Goal: Information Seeking & Learning: Understand process/instructions

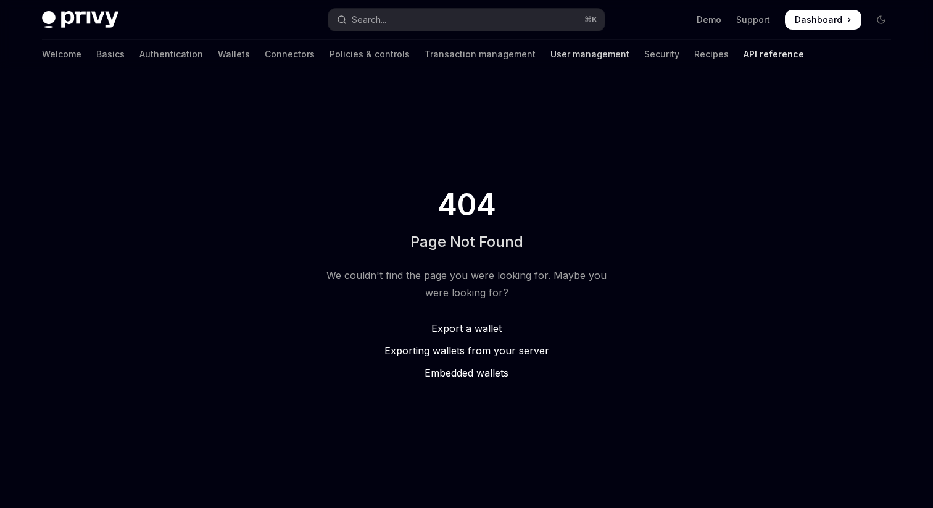
click at [550, 48] on link "User management" at bounding box center [589, 54] width 79 height 30
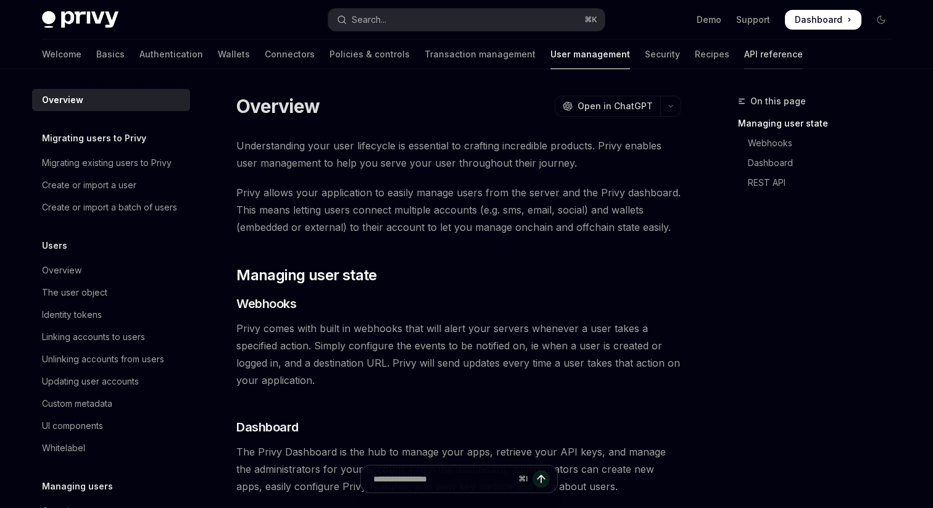
click at [744, 56] on link "API reference" at bounding box center [773, 54] width 59 height 30
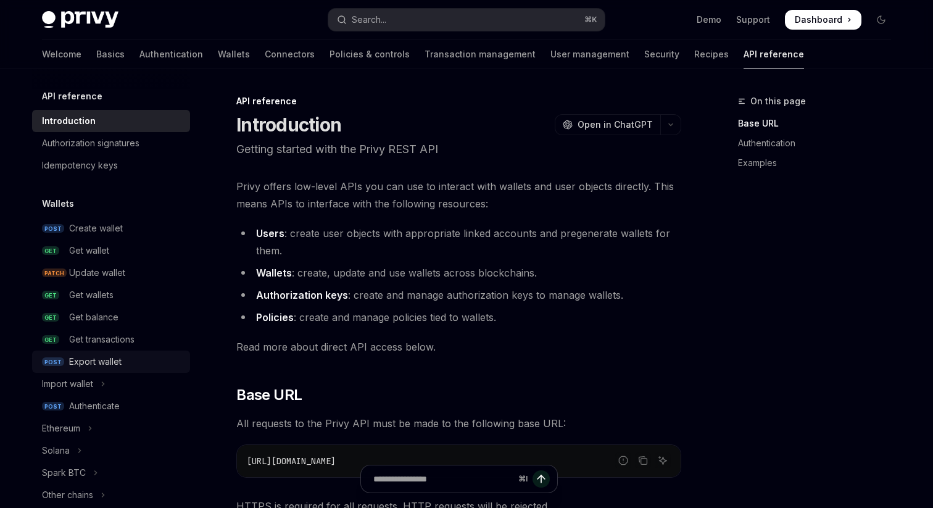
click at [107, 364] on div "Export wallet" at bounding box center [95, 361] width 52 height 15
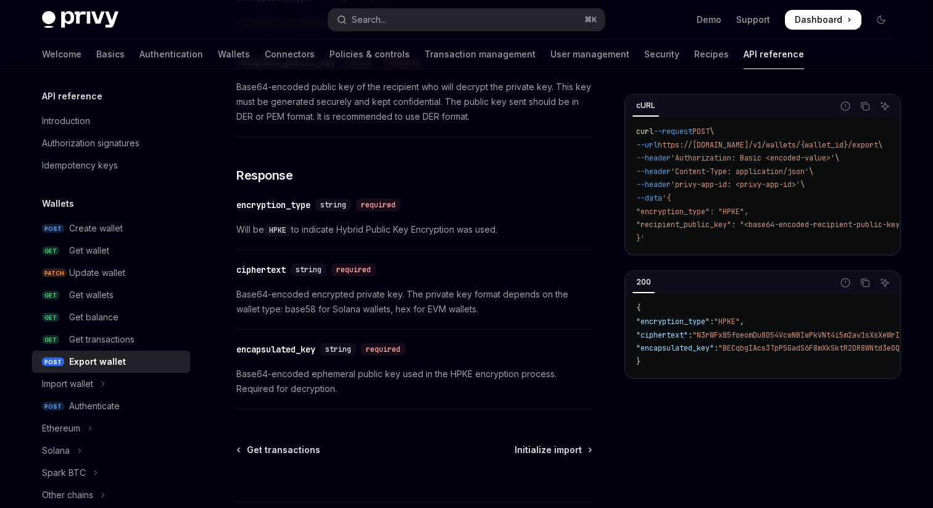
scroll to position [750, 0]
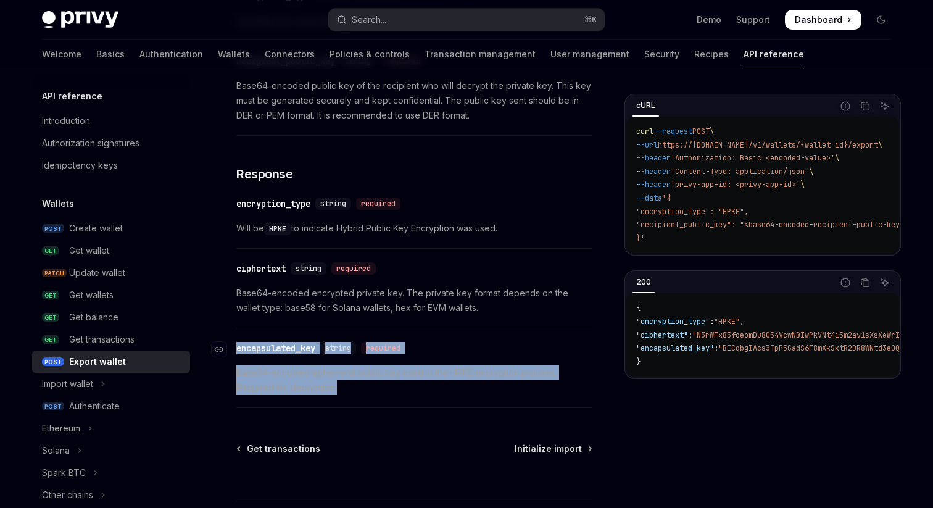
drag, startPoint x: 356, startPoint y: 388, endPoint x: 246, endPoint y: 340, distance: 119.9
click at [246, 339] on div "​ encapsulated_key string required Base64-encoded ephemeral public key used in …" at bounding box center [414, 370] width 356 height 73
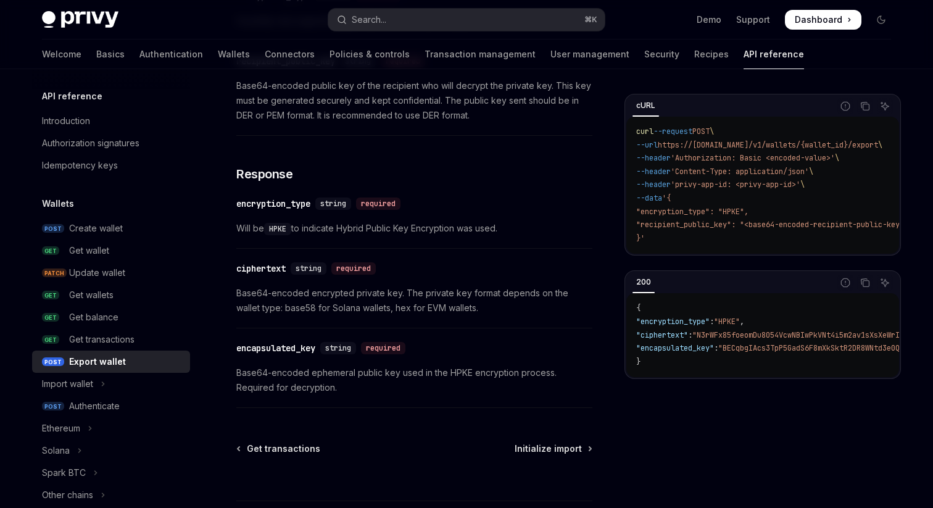
click at [309, 307] on span "Base64-encoded encrypted private key. The private key format depends on the wal…" at bounding box center [414, 301] width 356 height 30
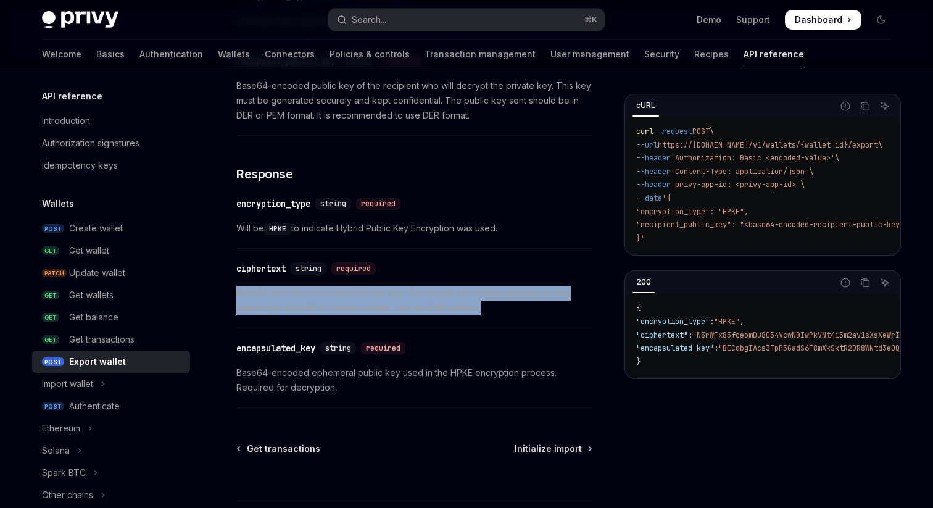
click at [309, 307] on span "Base64-encoded encrypted private key. The private key format depends on the wal…" at bounding box center [414, 301] width 356 height 30
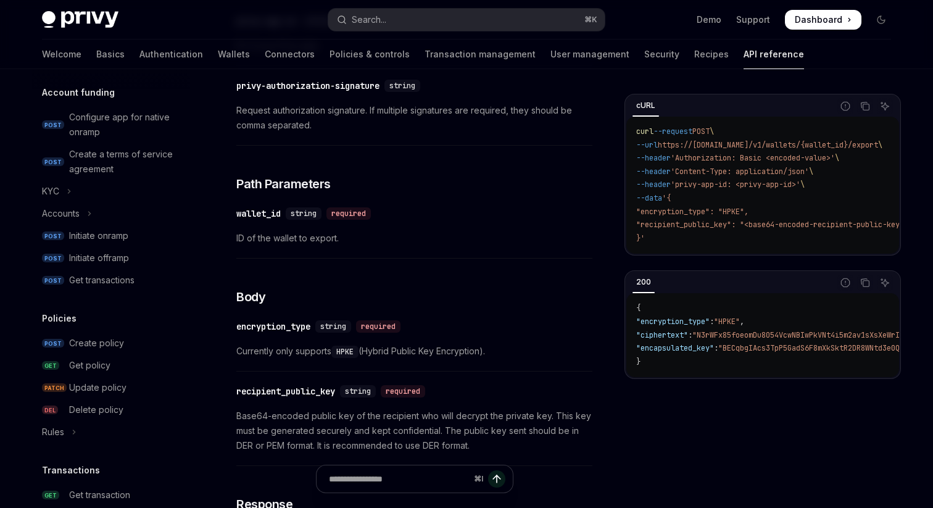
scroll to position [0, 0]
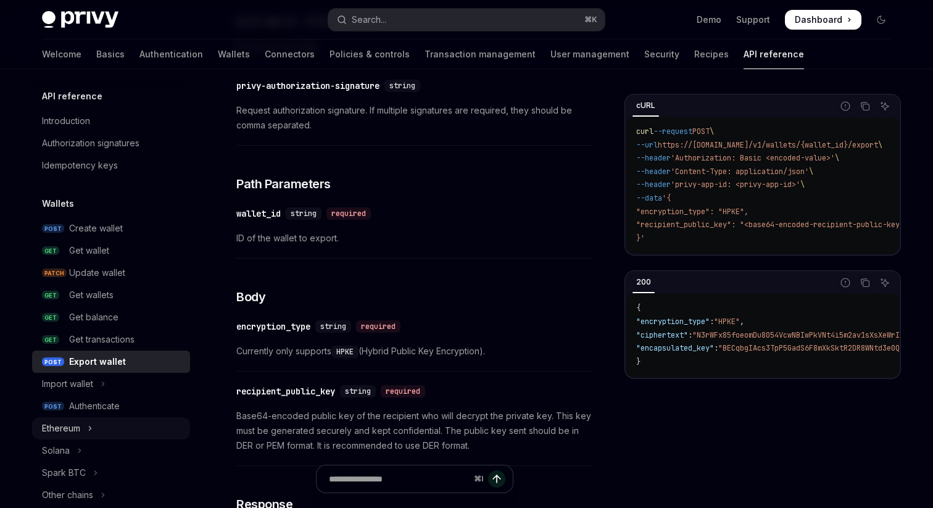
click at [83, 425] on button "Ethereum" at bounding box center [111, 428] width 158 height 22
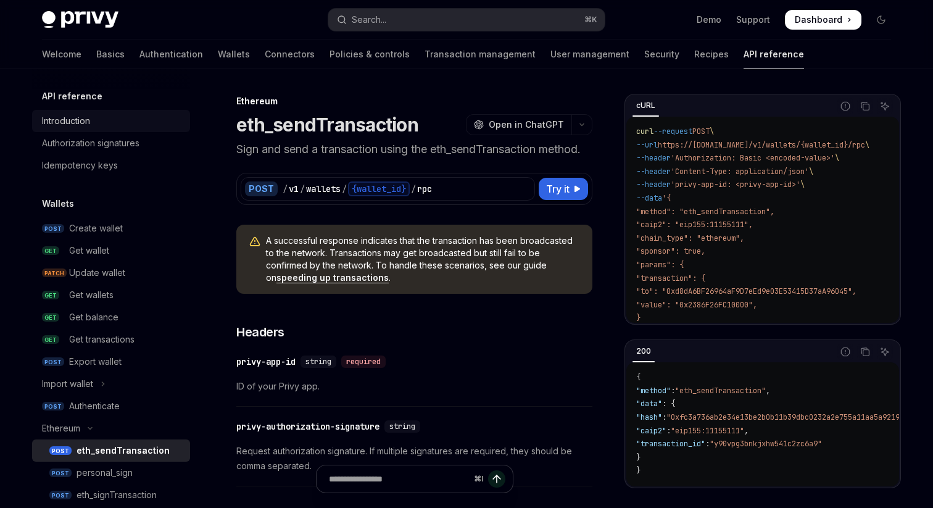
click at [94, 114] on div "Introduction" at bounding box center [112, 121] width 141 height 15
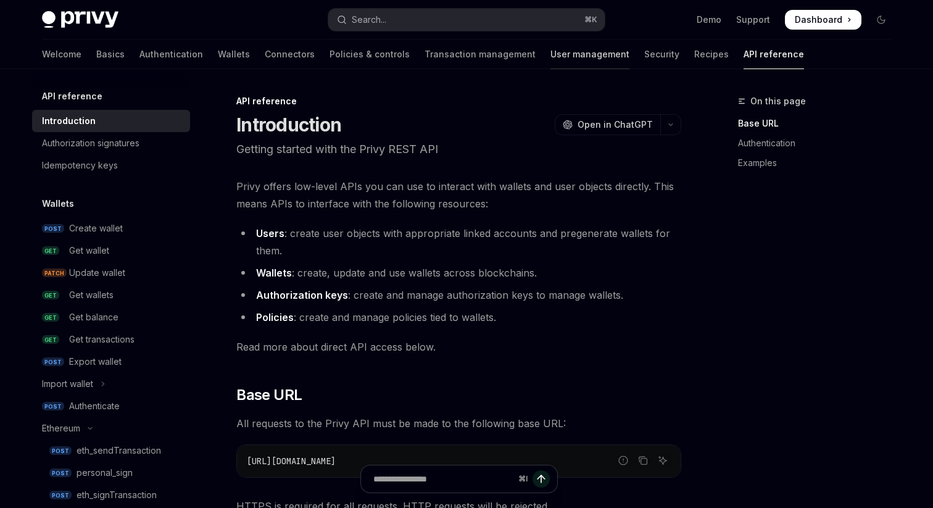
click at [550, 57] on link "User management" at bounding box center [589, 54] width 79 height 30
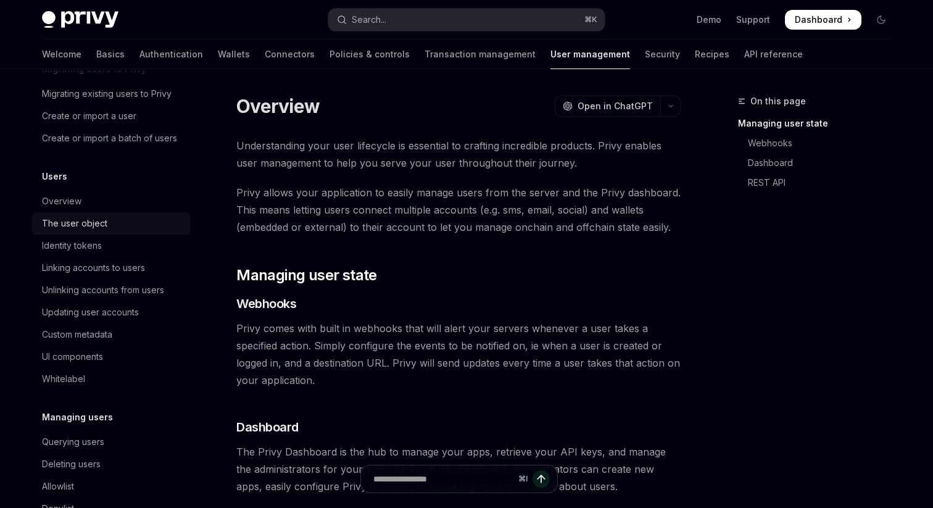
scroll to position [70, 0]
click at [122, 269] on div "Linking accounts to users" at bounding box center [93, 267] width 103 height 15
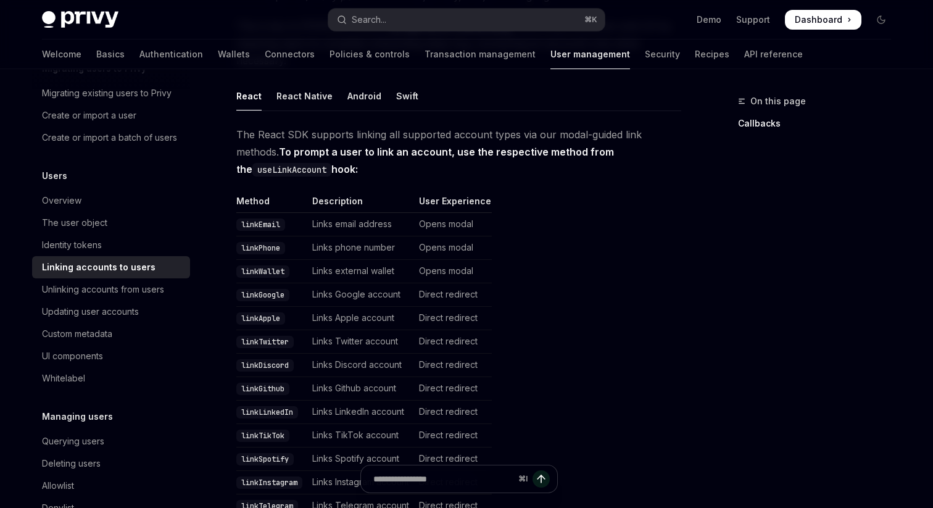
scroll to position [186, 0]
click at [88, 246] on div "Identity tokens" at bounding box center [72, 245] width 60 height 15
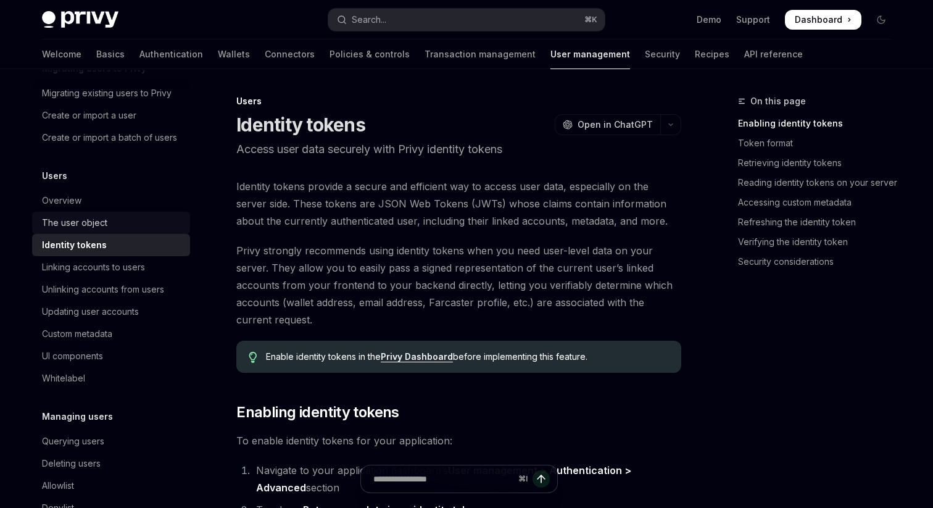
click at [97, 227] on div "The user object" at bounding box center [74, 222] width 65 height 15
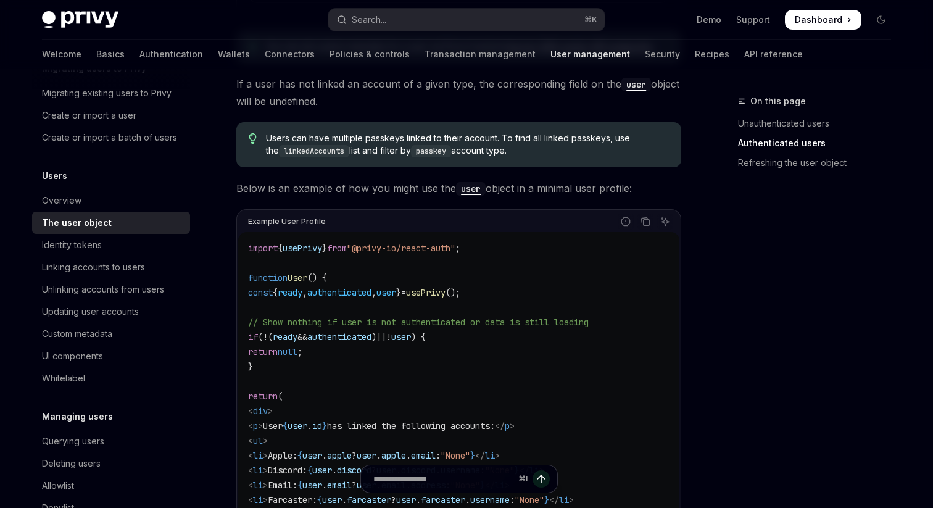
scroll to position [962, 0]
click at [340, 188] on span "Below is an example of how you might use the user object in a minimal user prof…" at bounding box center [458, 189] width 445 height 17
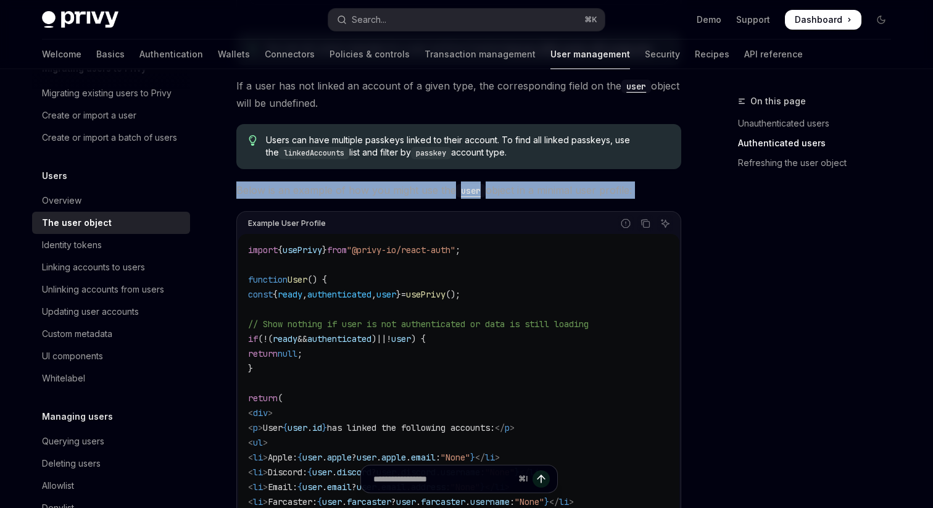
click at [340, 188] on span "Below is an example of how you might use the user object in a minimal user prof…" at bounding box center [458, 189] width 445 height 17
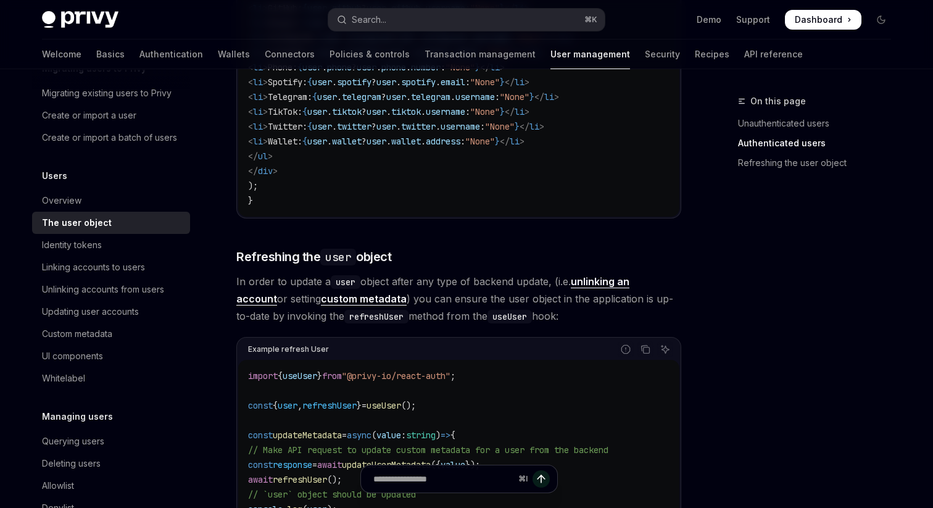
scroll to position [1476, 0]
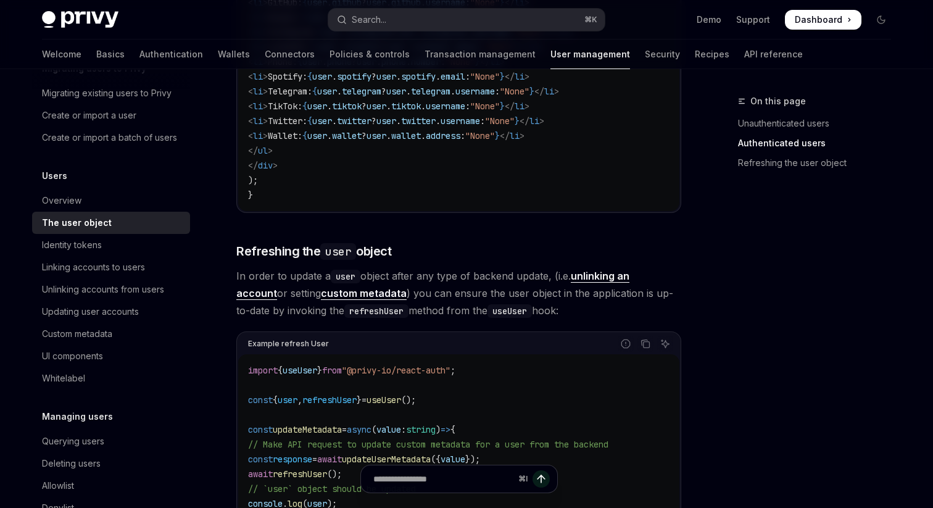
drag, startPoint x: 543, startPoint y: 318, endPoint x: 486, endPoint y: 234, distance: 101.7
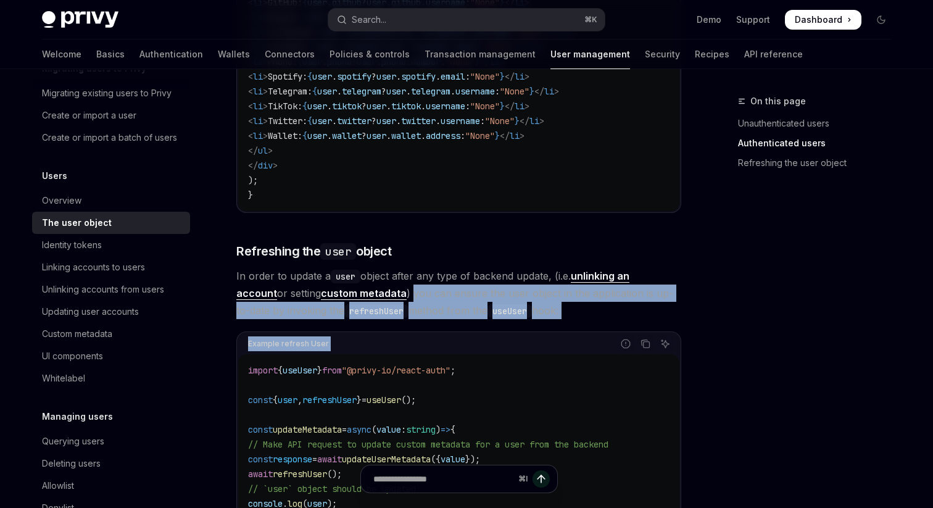
drag, startPoint x: 373, startPoint y: 301, endPoint x: 558, endPoint y: 329, distance: 187.8
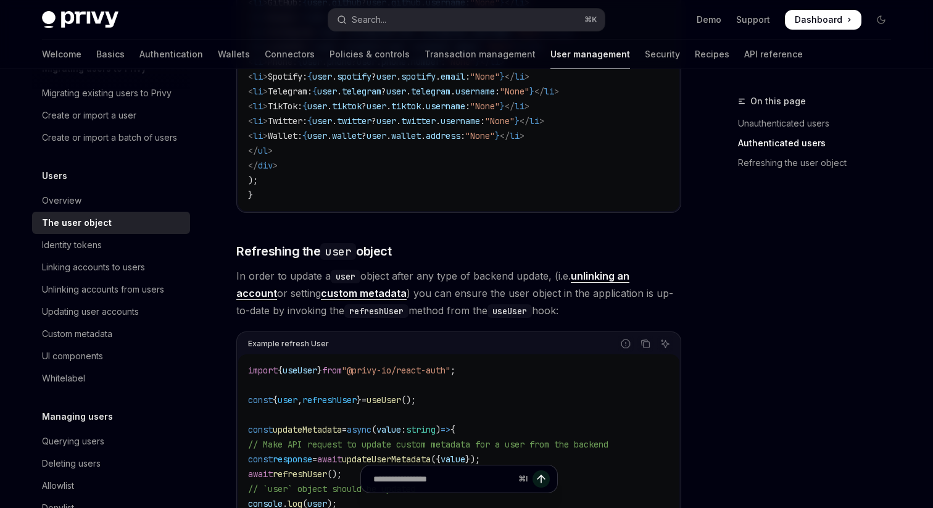
click at [582, 318] on span "In order to update a user object after any type of backend update, (i.e. unlink…" at bounding box center [458, 293] width 445 height 52
drag, startPoint x: 601, startPoint y: 315, endPoint x: 571, endPoint y: 240, distance: 80.6
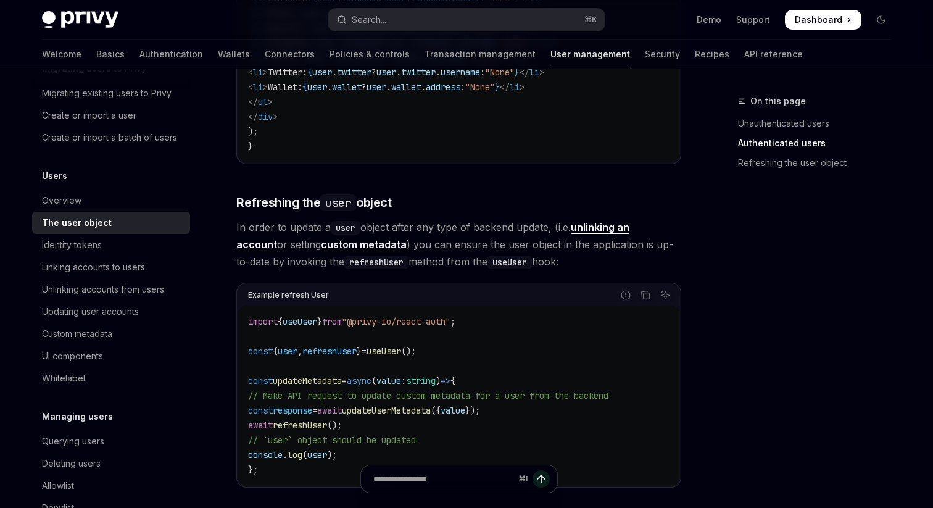
scroll to position [1527, 0]
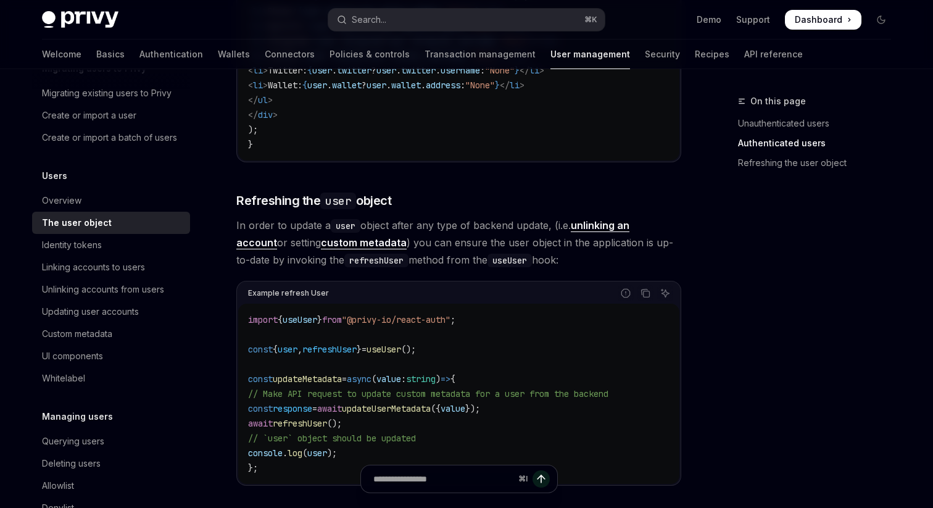
click at [574, 267] on span "In order to update a user object after any type of backend update, (i.e. unlink…" at bounding box center [458, 243] width 445 height 52
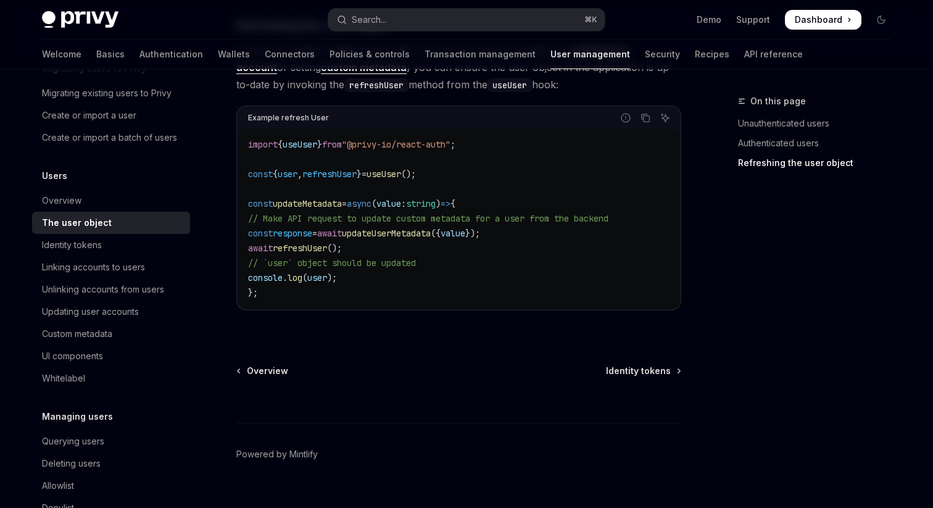
scroll to position [1728, 0]
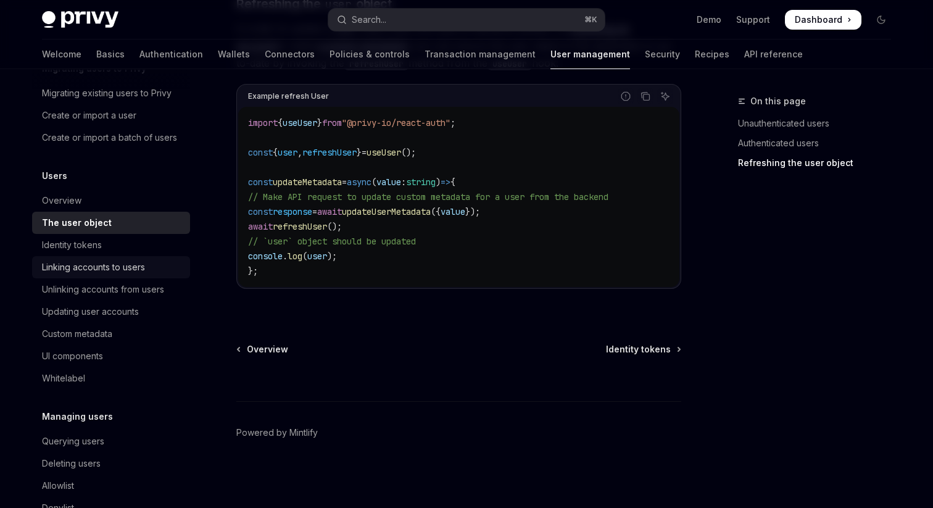
click at [138, 268] on div "Linking accounts to users" at bounding box center [93, 267] width 103 height 15
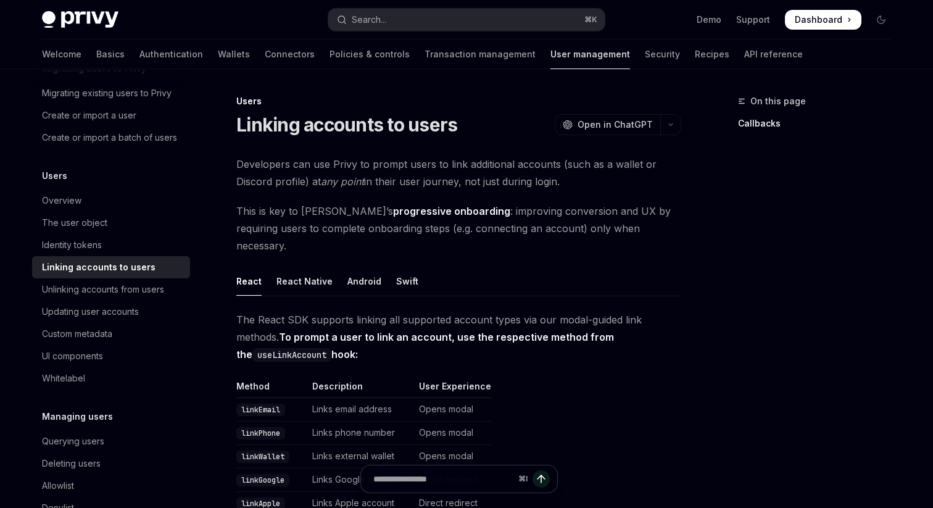
click at [550, 57] on link "User management" at bounding box center [590, 54] width 80 height 30
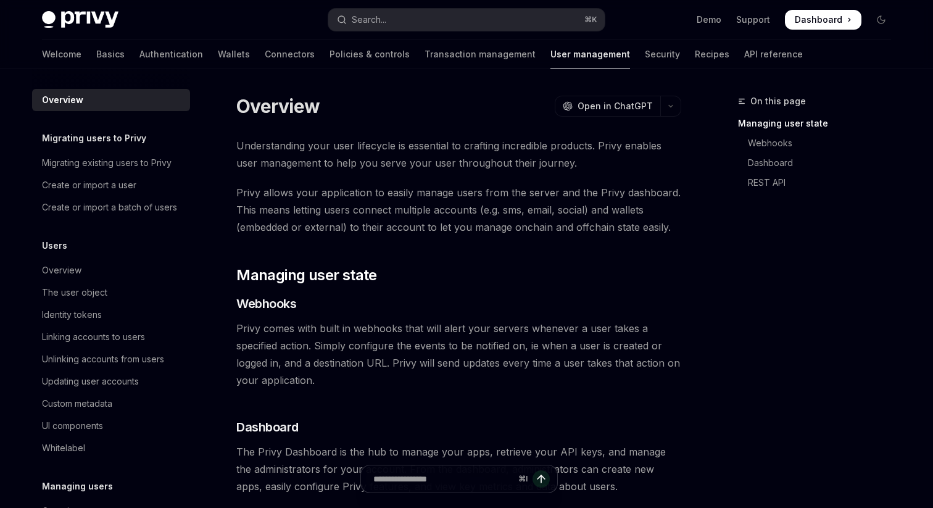
click at [550, 57] on link "User management" at bounding box center [590, 54] width 80 height 30
click at [550, 58] on link "User management" at bounding box center [590, 54] width 80 height 30
click at [744, 48] on link "API reference" at bounding box center [773, 54] width 59 height 30
type textarea "*"
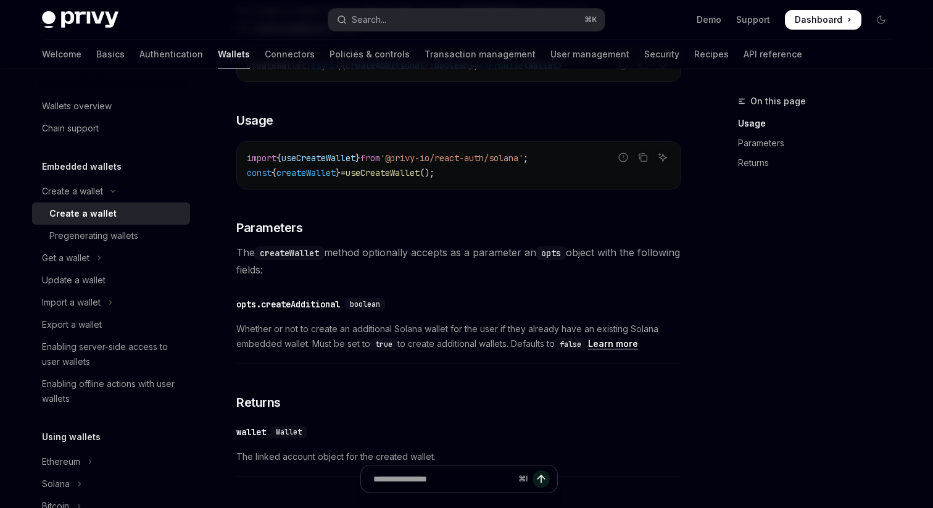
scroll to position [487, 0]
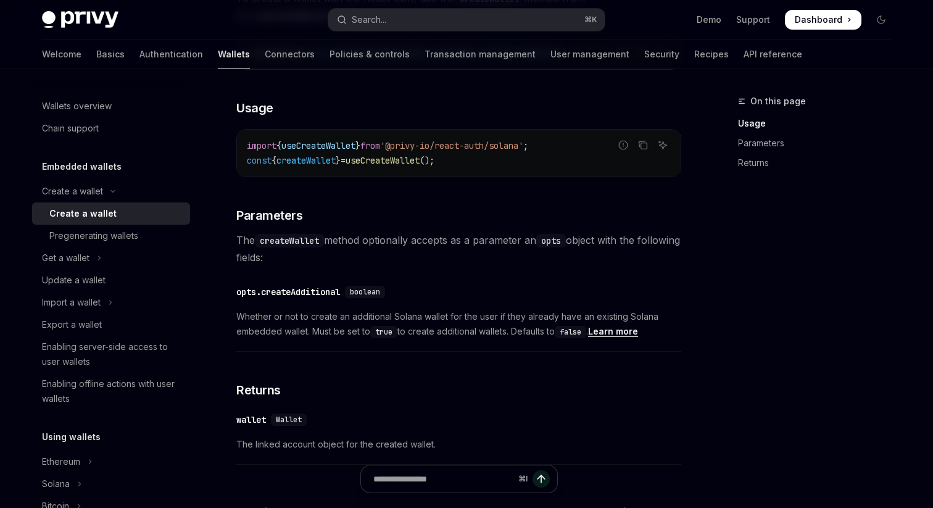
click at [393, 318] on span "Whether or not to create an additional Solana wallet for the user if they alrea…" at bounding box center [458, 324] width 445 height 30
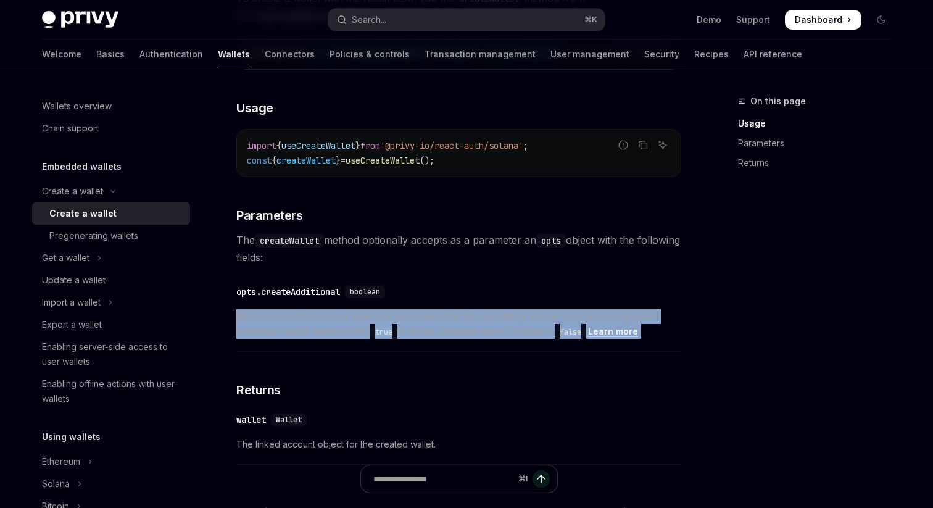
click at [393, 318] on span "Whether or not to create an additional Solana wallet for the user if they alrea…" at bounding box center [458, 324] width 445 height 30
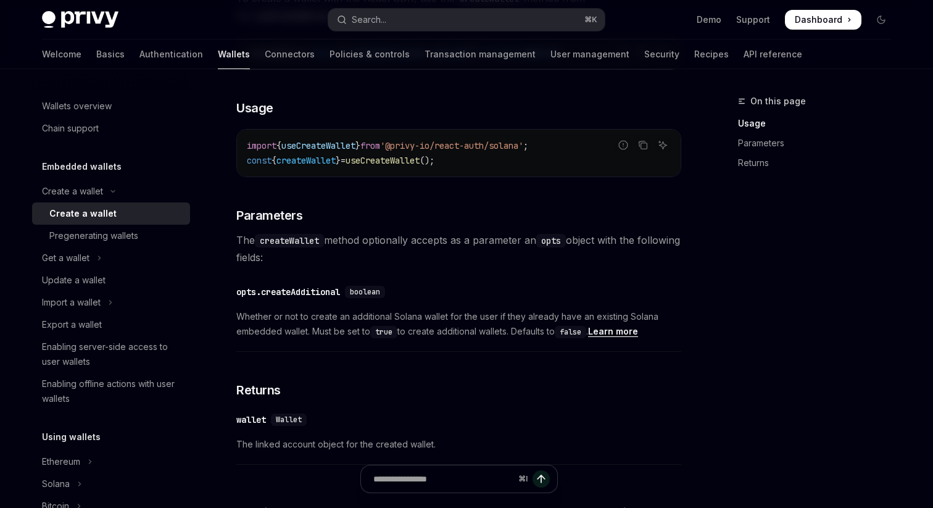
click at [402, 328] on span "Whether or not to create an additional Solana wallet for the user if they alrea…" at bounding box center [458, 324] width 445 height 30
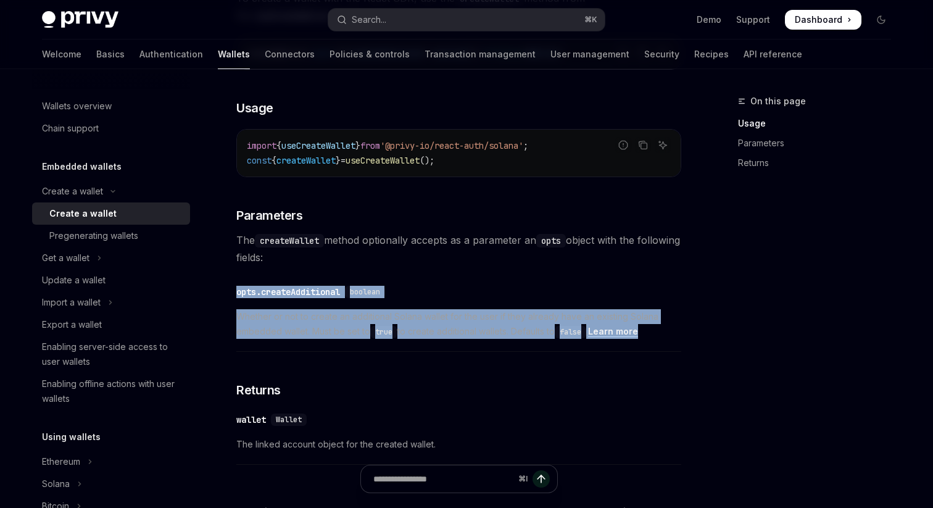
copy div "opts.createAdditional boolean Whether or not to create an additional Solana wal…"
drag, startPoint x: 658, startPoint y: 328, endPoint x: 230, endPoint y: 281, distance: 430.8
click at [230, 281] on div "Create a wallet Create a wallet OpenAI Open in ChatGPT OpenAI Open in ChatGPT P…" at bounding box center [342, 138] width 681 height 1063
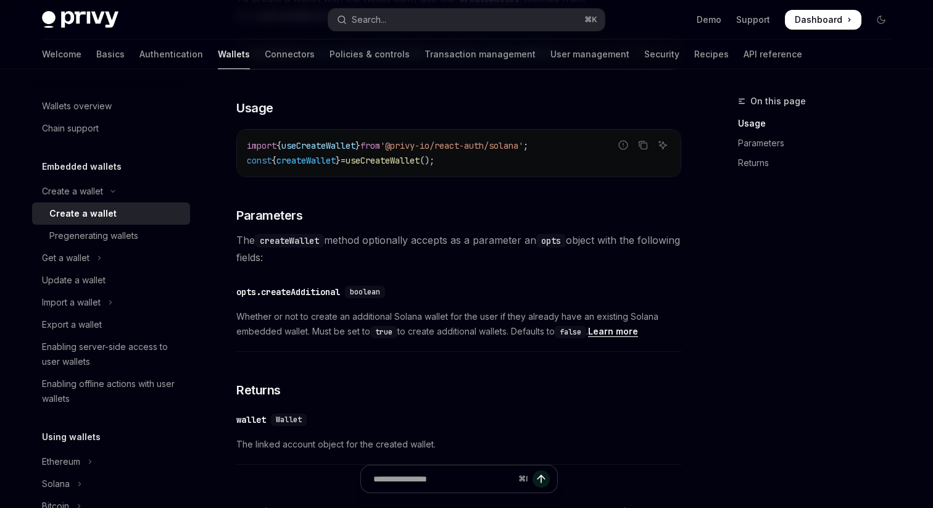
click at [429, 356] on div "To create a wallet with the React SDK, use the createWallet method from the use…" at bounding box center [458, 230] width 445 height 481
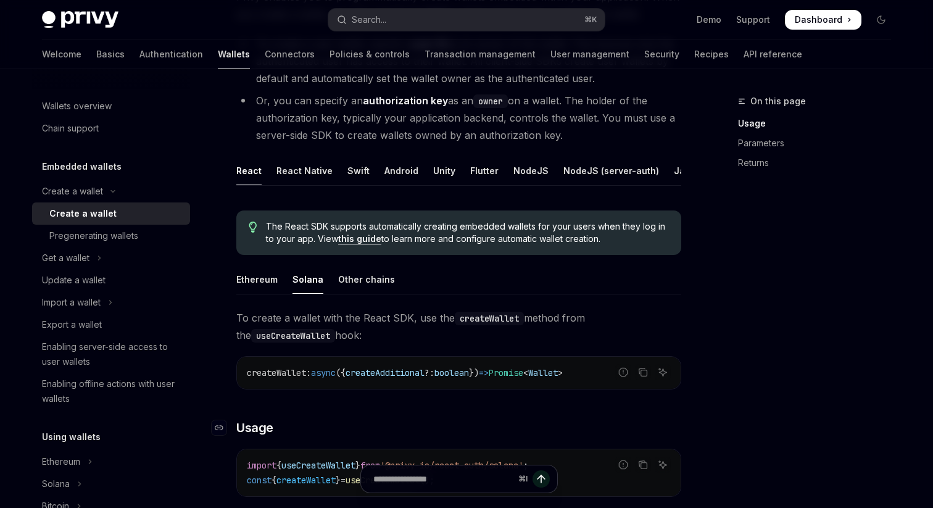
scroll to position [168, 0]
click at [346, 274] on div "Other chains" at bounding box center [366, 277] width 57 height 29
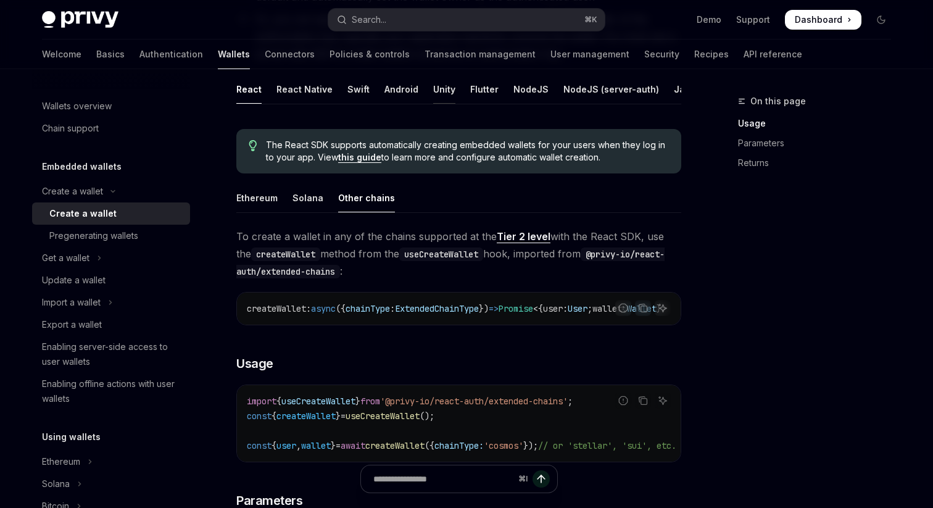
click at [444, 99] on div "Unity" at bounding box center [444, 89] width 22 height 29
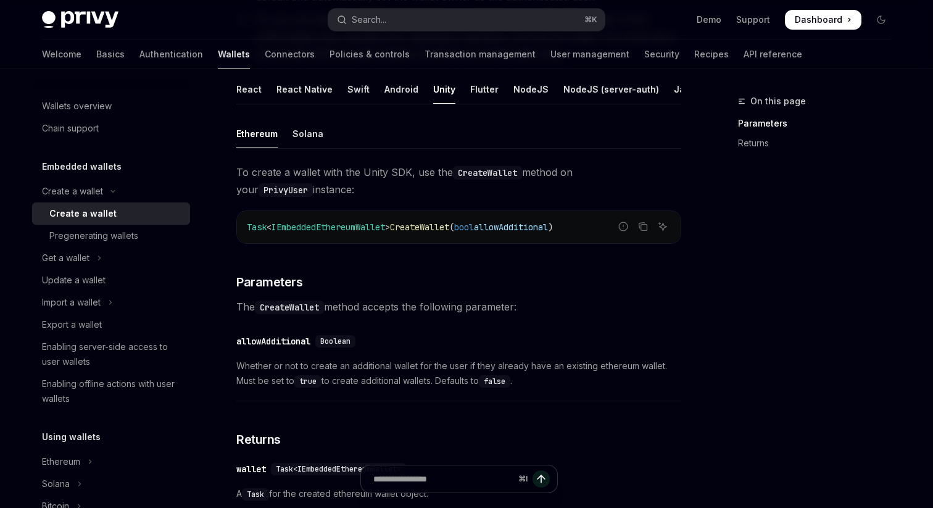
click at [601, 108] on div "React React Native Swift Android Unity Flutter NodeJS NodeJS (server-auth) Java…" at bounding box center [458, 298] width 445 height 446
click at [601, 102] on div "NodeJS (server-auth)" at bounding box center [611, 89] width 96 height 29
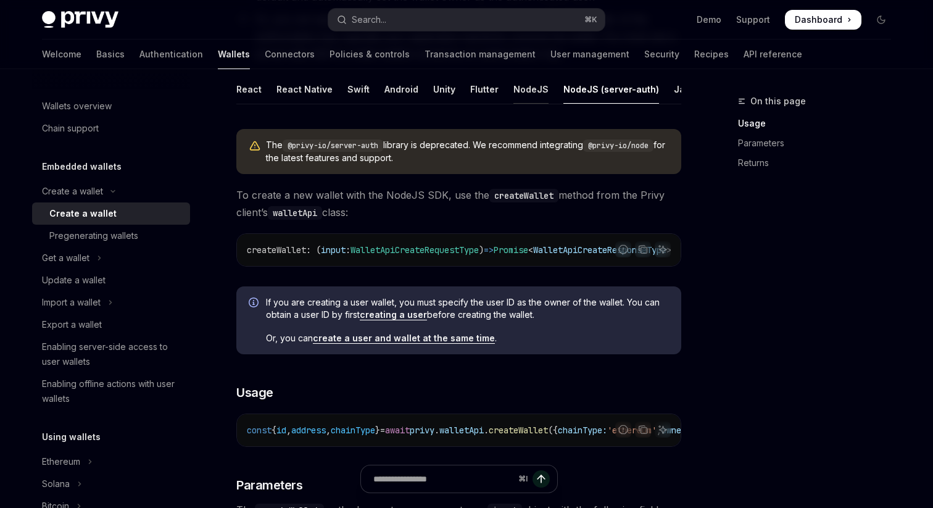
click at [518, 102] on div "NodeJS" at bounding box center [530, 89] width 35 height 29
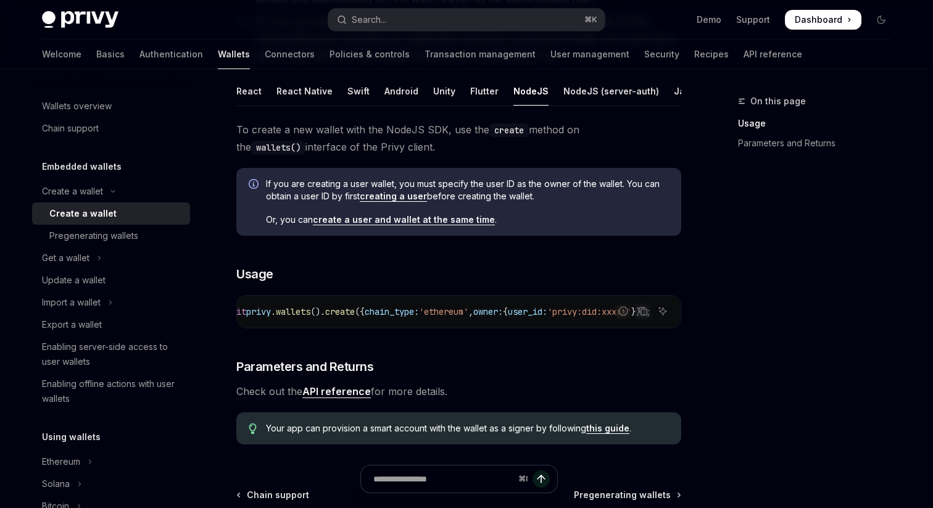
scroll to position [292, 0]
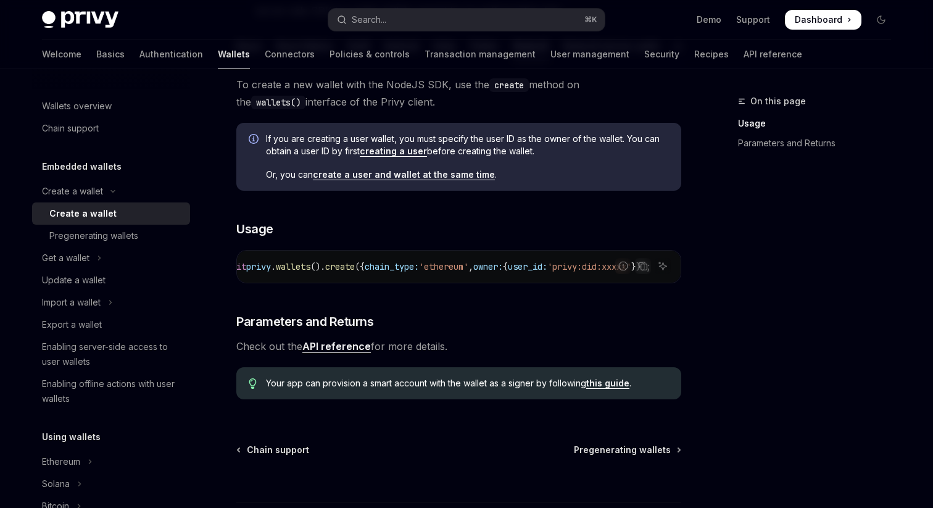
click at [398, 175] on link "create a user and wallet at the same time" at bounding box center [404, 174] width 182 height 11
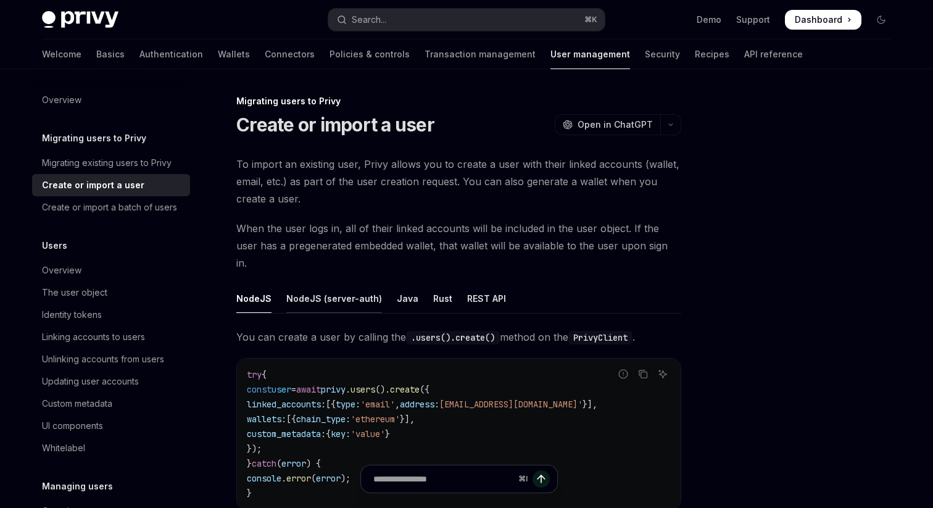
click at [351, 287] on div "NodeJS (server-auth)" at bounding box center [334, 298] width 96 height 29
type textarea "*"
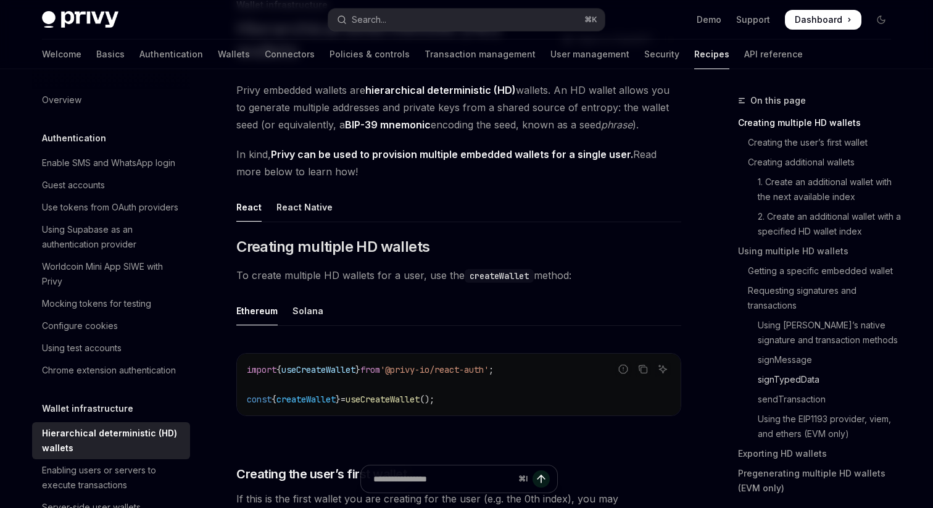
scroll to position [97, 0]
